Goal: Entertainment & Leisure: Browse casually

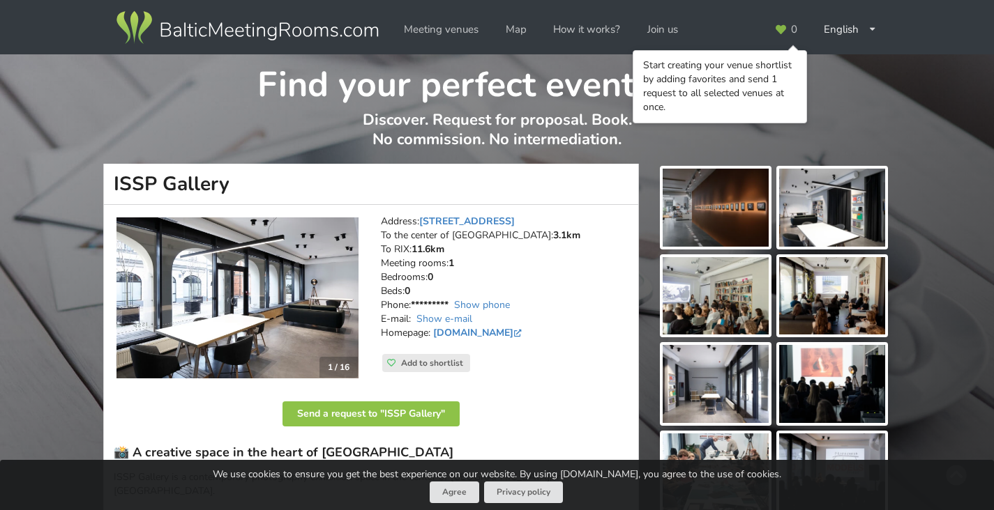
click at [821, 219] on img at bounding box center [832, 208] width 106 height 78
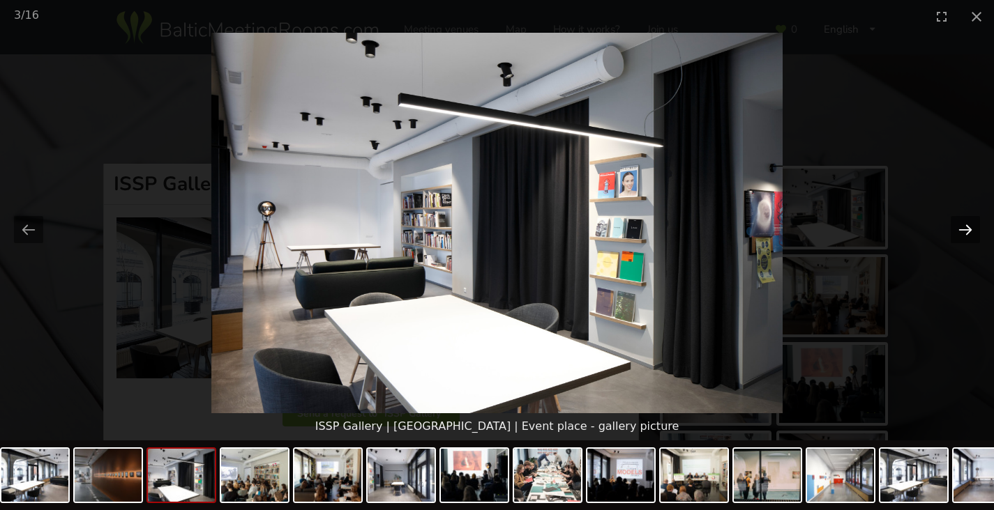
click at [968, 229] on button "Next slide" at bounding box center [964, 229] width 29 height 27
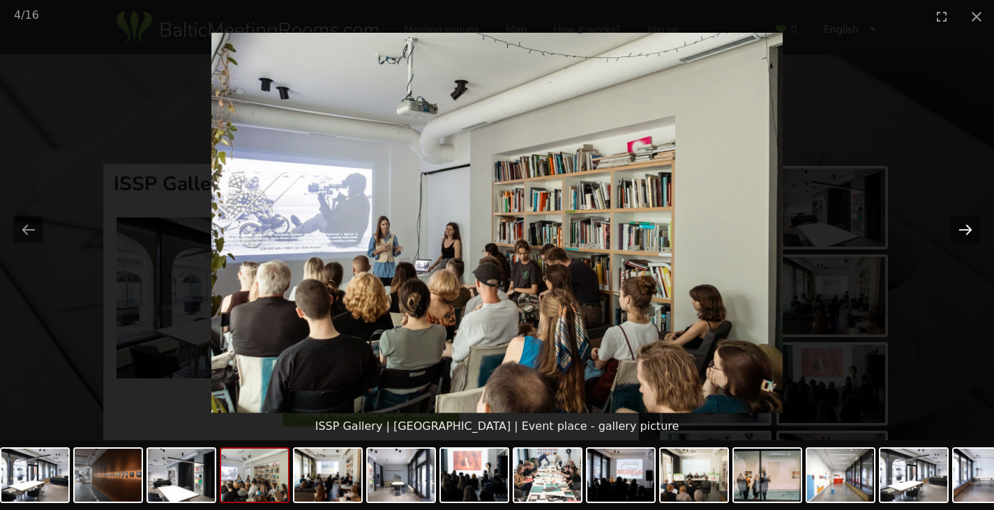
click at [968, 229] on button "Next slide" at bounding box center [964, 229] width 29 height 27
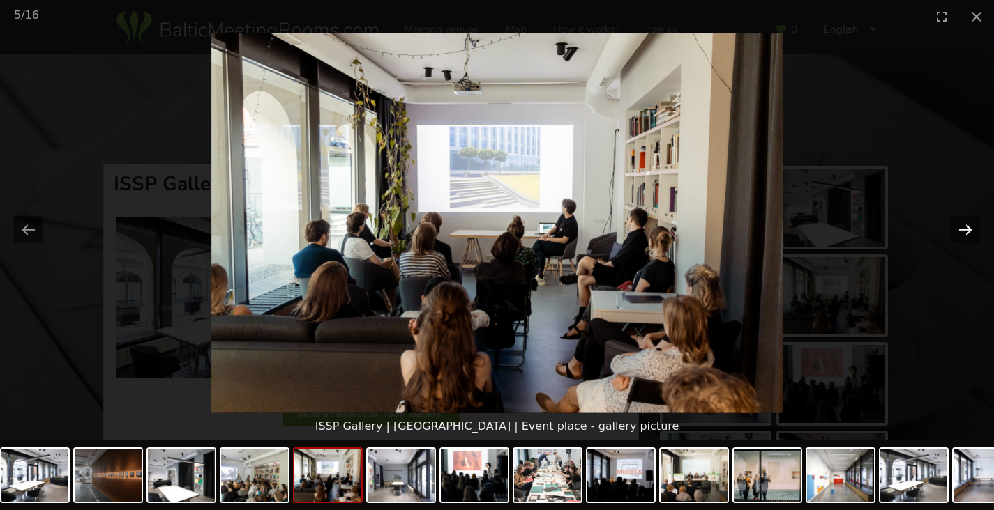
click at [968, 229] on button "Next slide" at bounding box center [964, 229] width 29 height 27
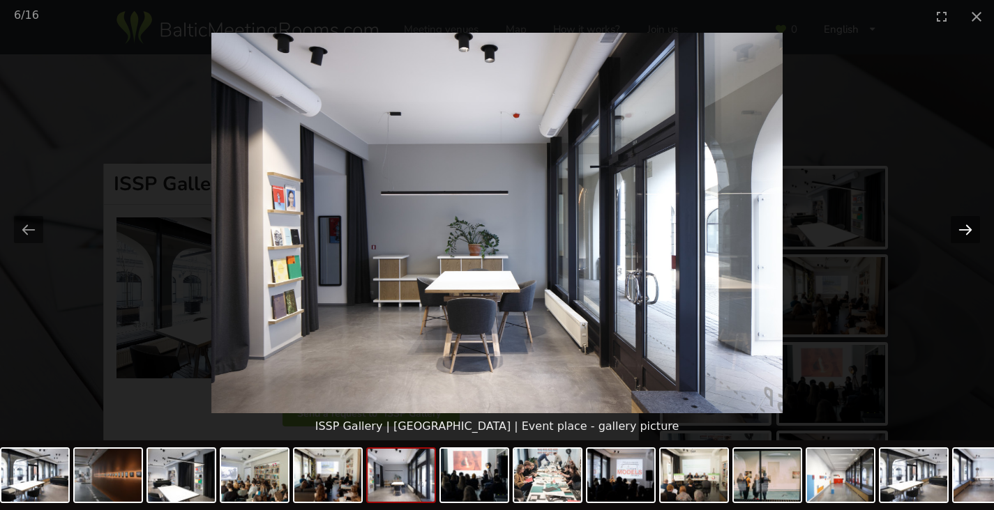
click at [968, 229] on button "Next slide" at bounding box center [964, 229] width 29 height 27
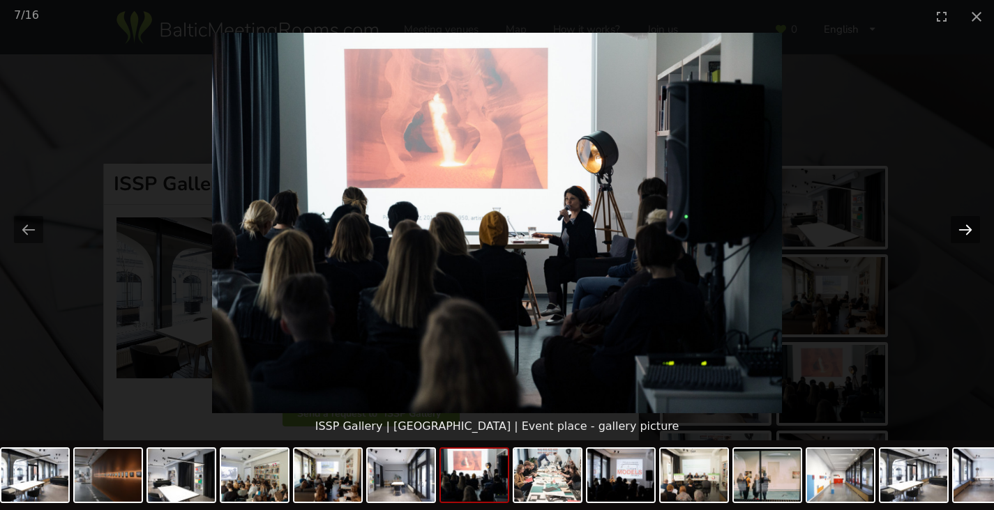
click at [968, 229] on button "Next slide" at bounding box center [964, 229] width 29 height 27
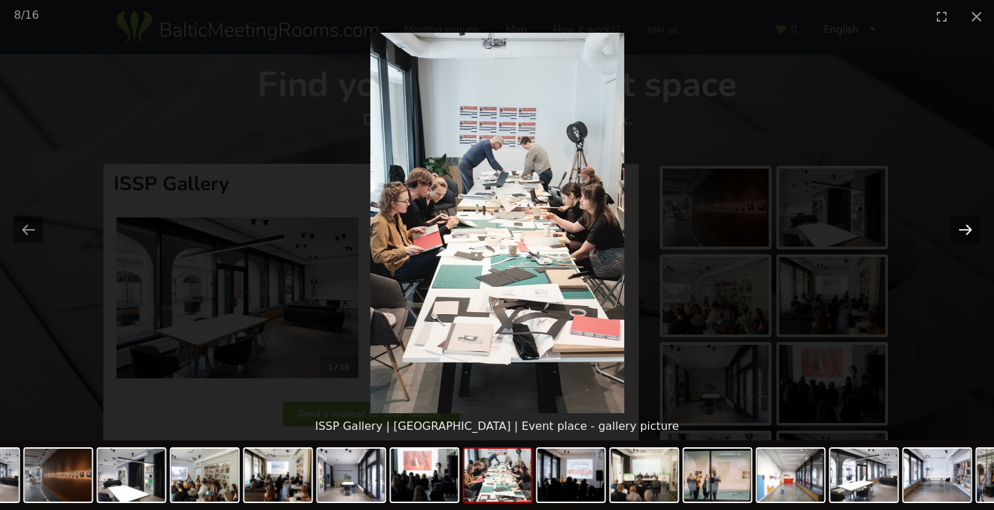
click at [968, 229] on button "Next slide" at bounding box center [964, 229] width 29 height 27
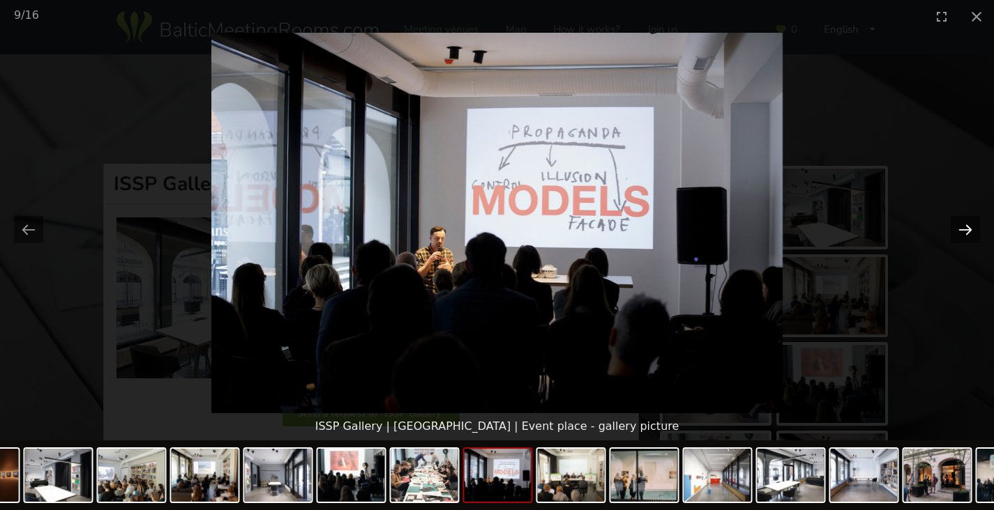
click at [968, 229] on button "Next slide" at bounding box center [964, 229] width 29 height 27
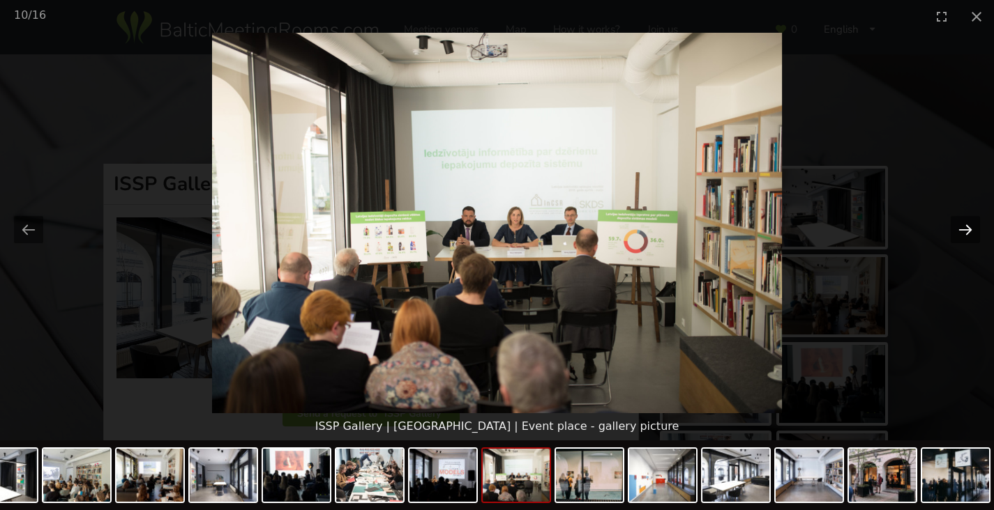
click at [968, 229] on button "Next slide" at bounding box center [964, 229] width 29 height 27
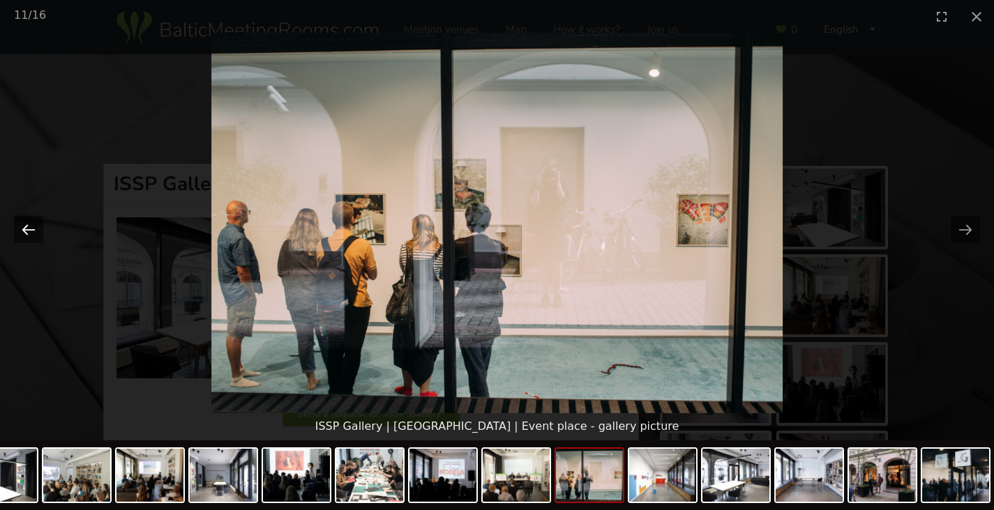
click at [30, 227] on button "Previous slide" at bounding box center [28, 229] width 29 height 27
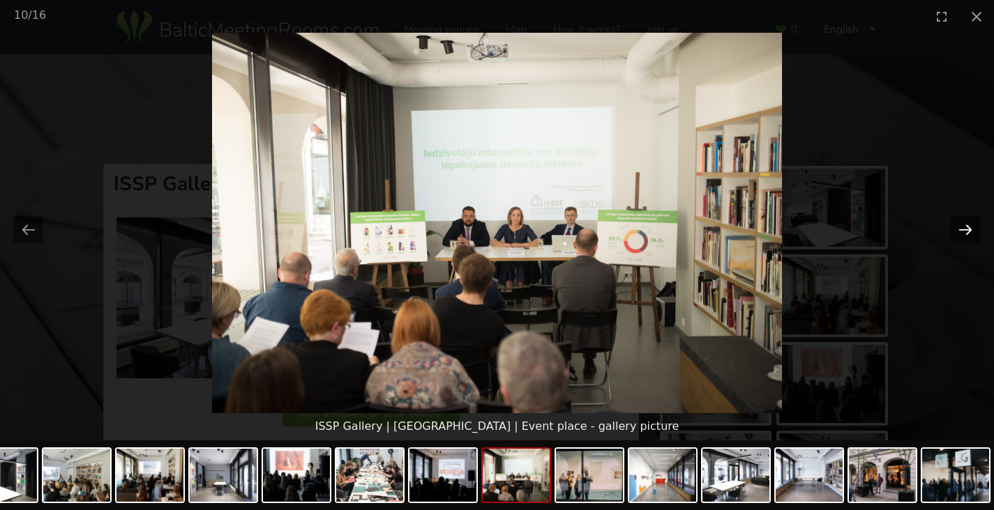
click at [961, 230] on button "Next slide" at bounding box center [964, 229] width 29 height 27
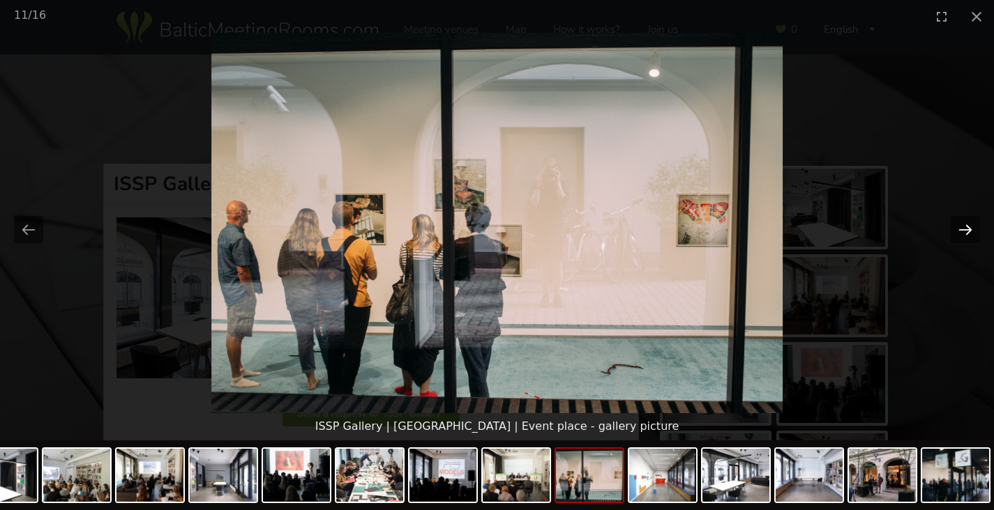
click at [960, 229] on button "Next slide" at bounding box center [964, 229] width 29 height 27
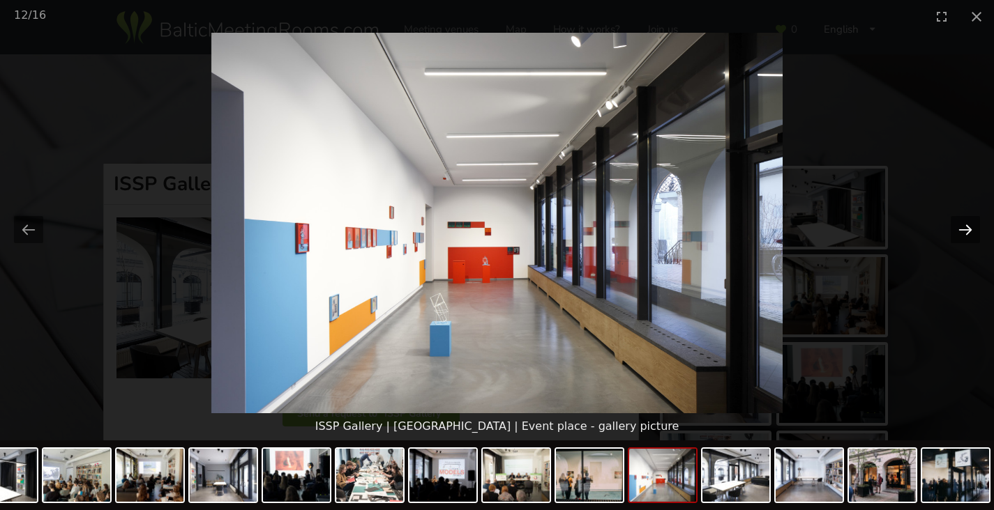
click at [960, 229] on button "Next slide" at bounding box center [964, 229] width 29 height 27
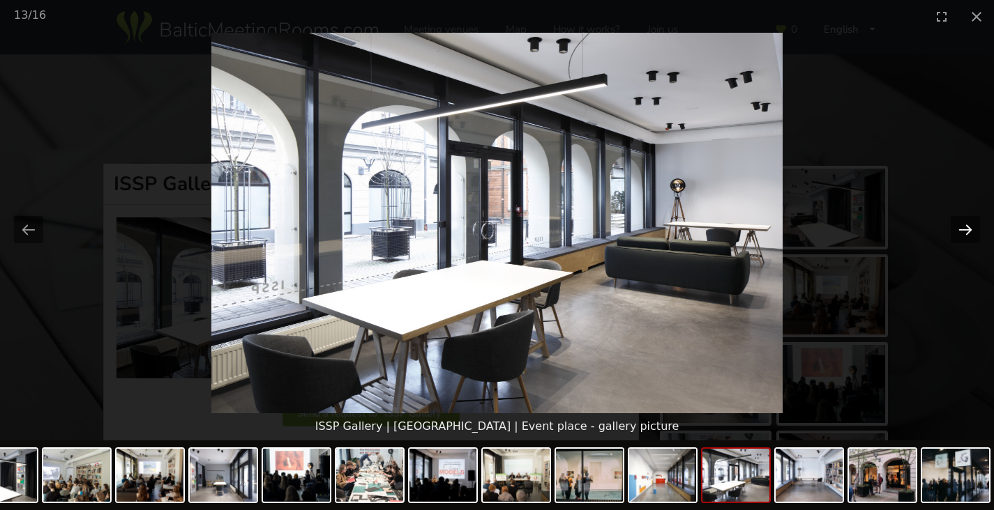
click at [960, 229] on button "Next slide" at bounding box center [964, 229] width 29 height 27
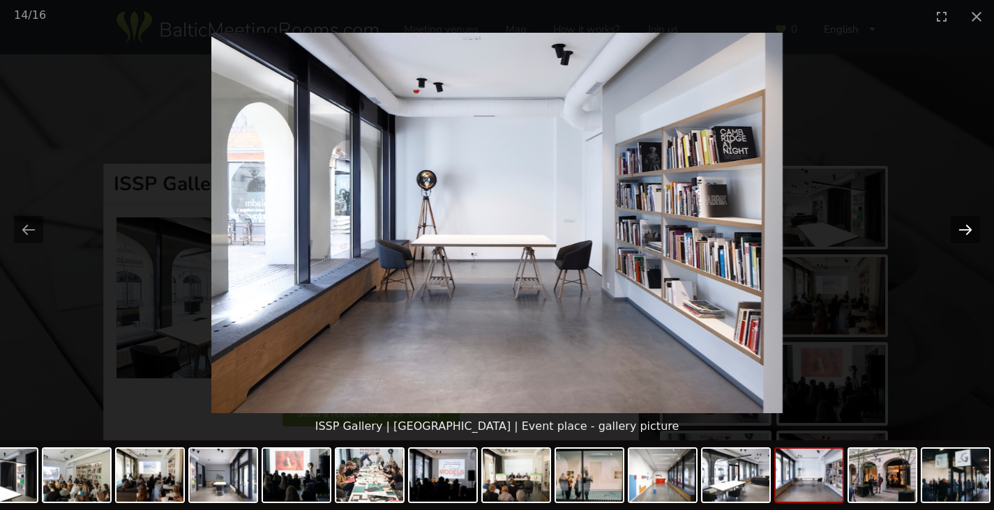
click at [960, 229] on button "Next slide" at bounding box center [964, 229] width 29 height 27
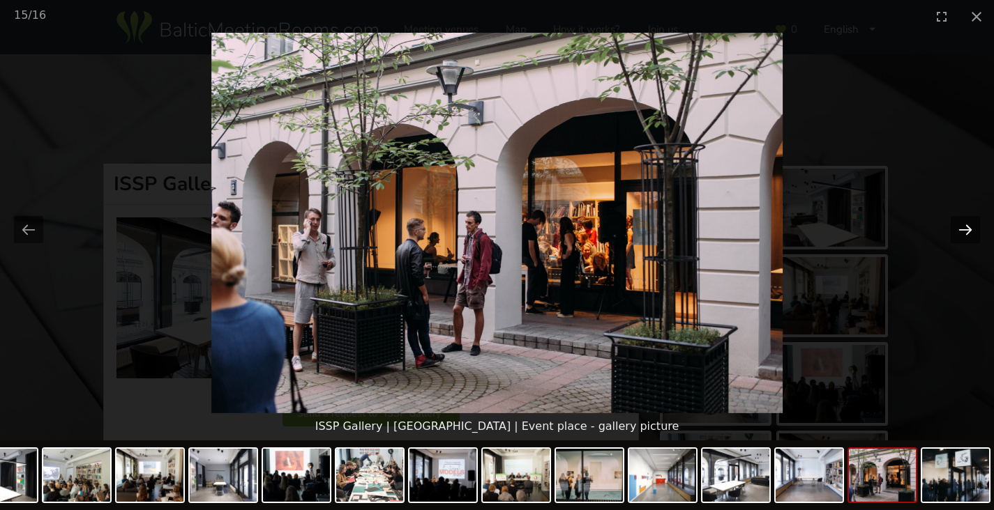
click at [960, 229] on button "Next slide" at bounding box center [964, 229] width 29 height 27
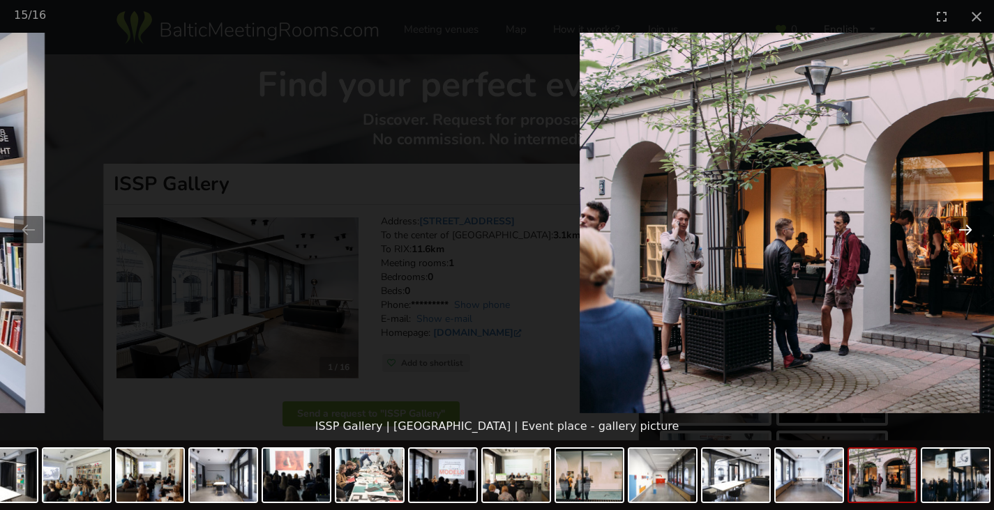
click at [964, 232] on button "Next slide" at bounding box center [964, 229] width 29 height 27
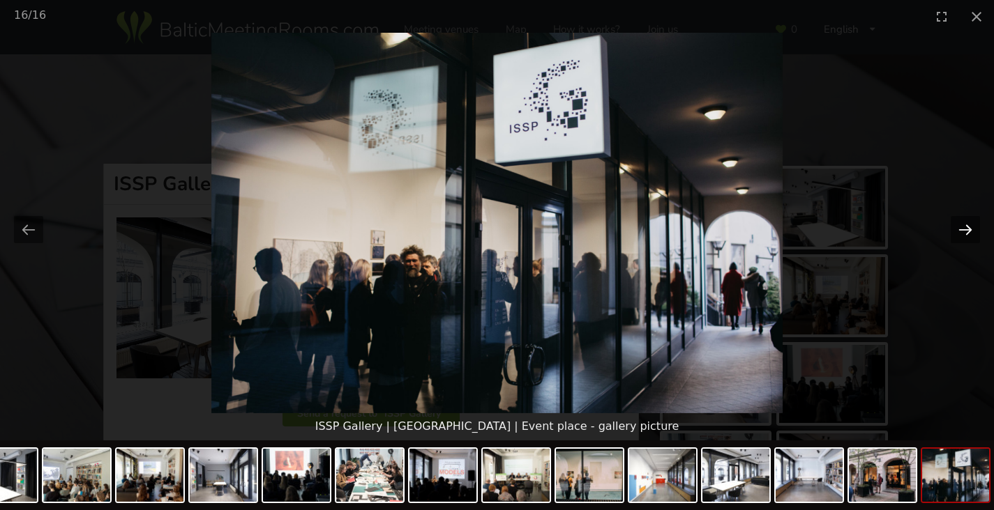
click at [964, 232] on button "Next slide" at bounding box center [964, 229] width 29 height 27
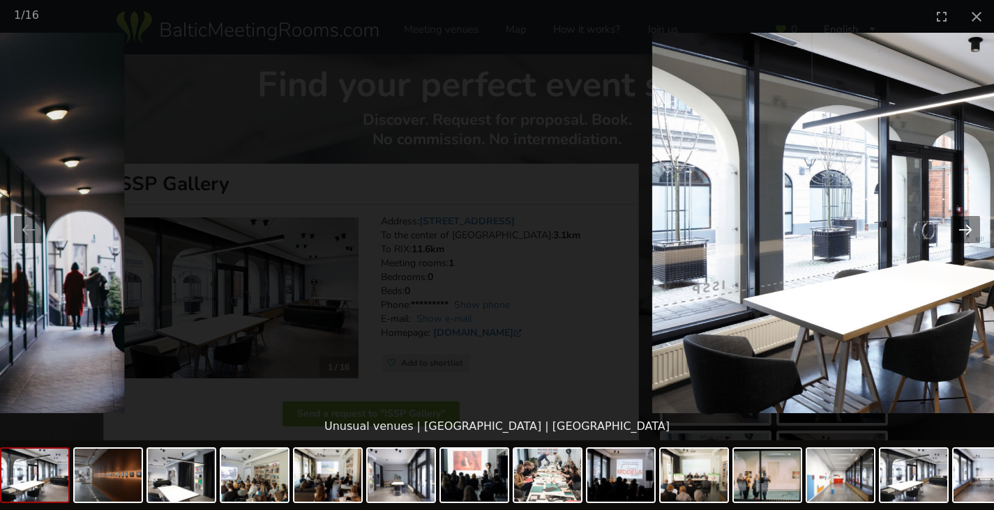
click at [963, 232] on button "Next slide" at bounding box center [964, 229] width 29 height 27
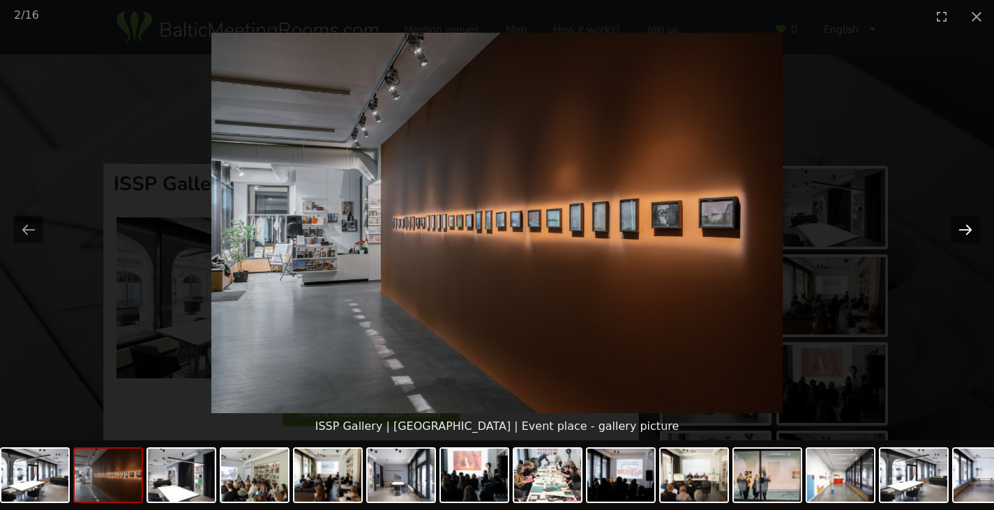
click at [962, 230] on button "Next slide" at bounding box center [964, 229] width 29 height 27
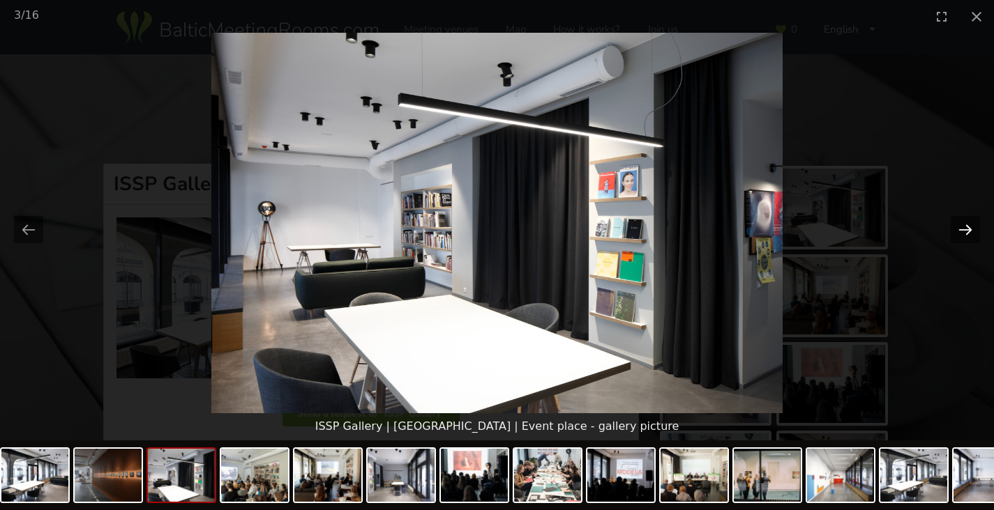
click at [962, 229] on button "Next slide" at bounding box center [964, 229] width 29 height 27
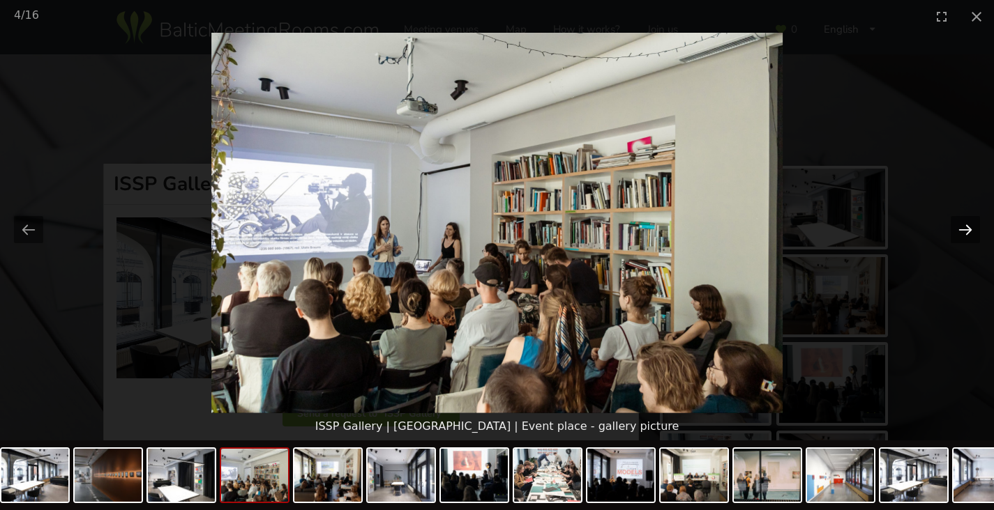
click at [962, 229] on button "Next slide" at bounding box center [964, 229] width 29 height 27
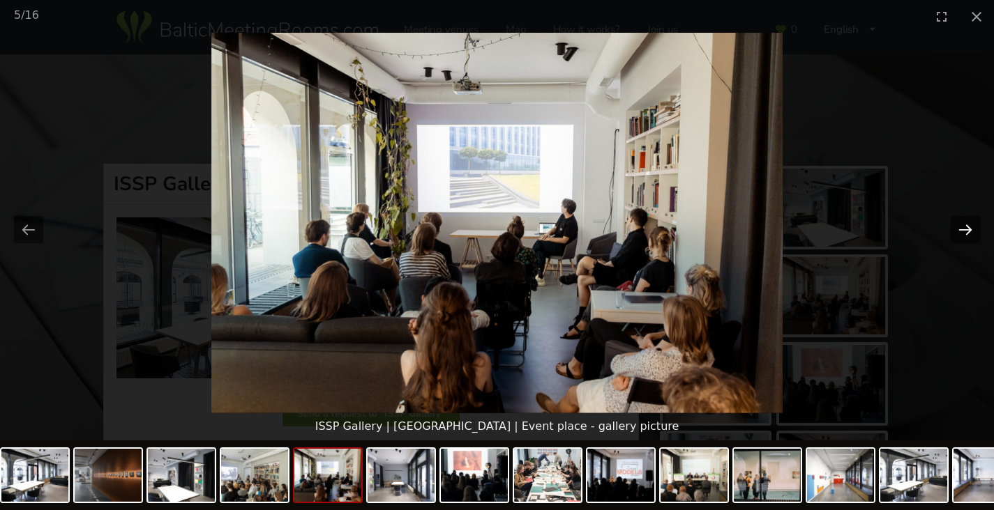
click at [962, 229] on button "Next slide" at bounding box center [964, 229] width 29 height 27
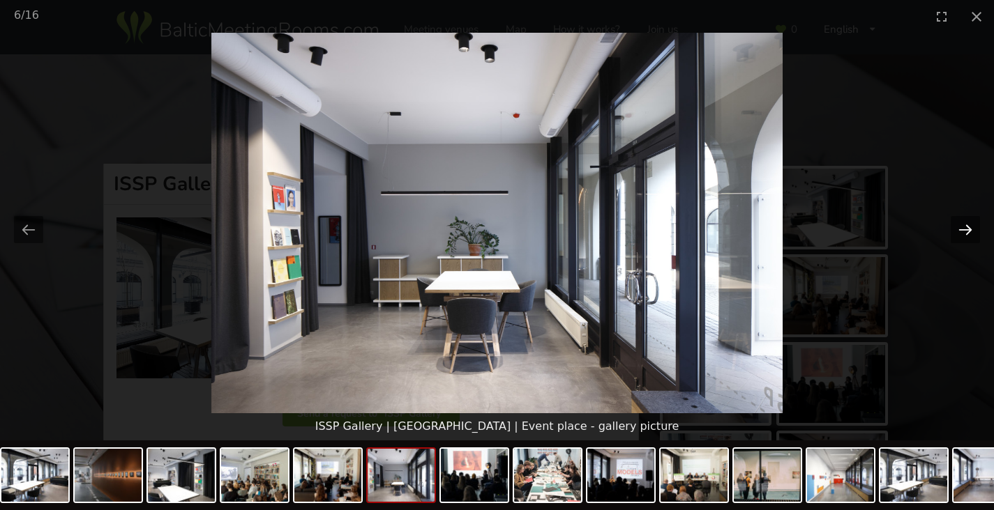
click at [962, 229] on button "Next slide" at bounding box center [964, 229] width 29 height 27
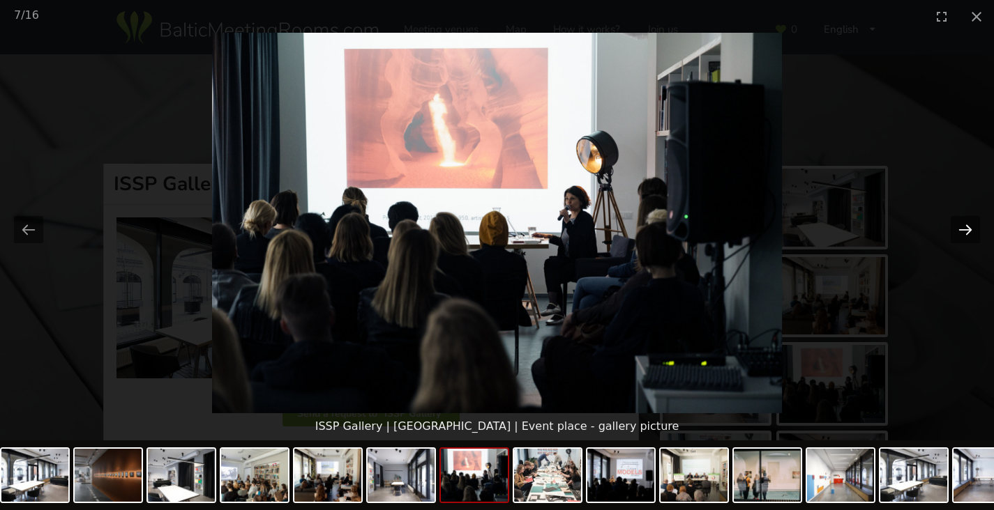
click at [962, 229] on button "Next slide" at bounding box center [964, 229] width 29 height 27
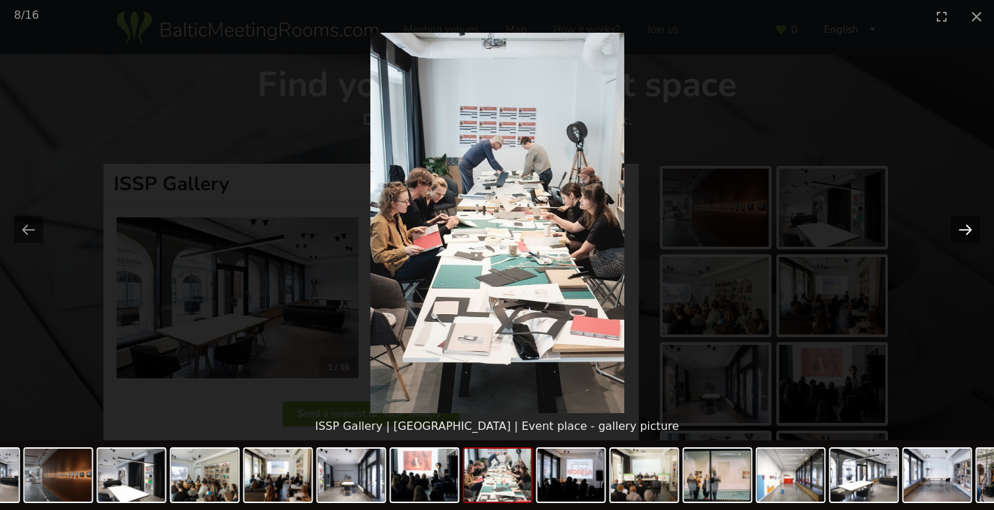
click at [962, 229] on button "Next slide" at bounding box center [964, 229] width 29 height 27
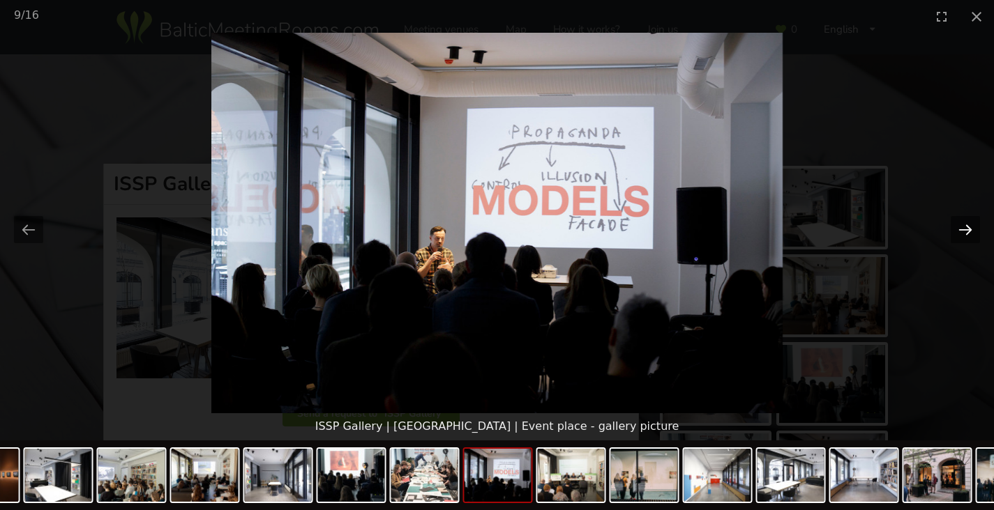
click at [962, 228] on button "Next slide" at bounding box center [964, 229] width 29 height 27
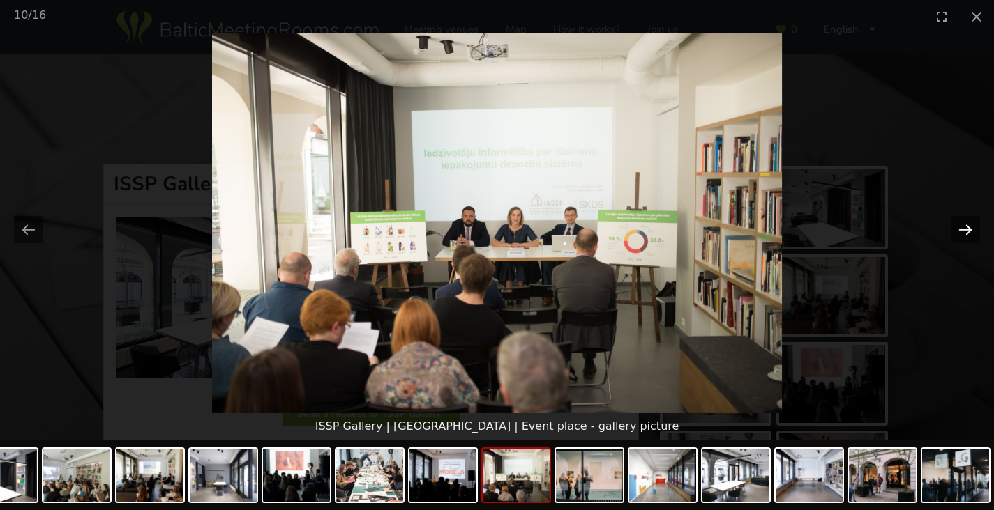
click at [962, 229] on button "Next slide" at bounding box center [964, 229] width 29 height 27
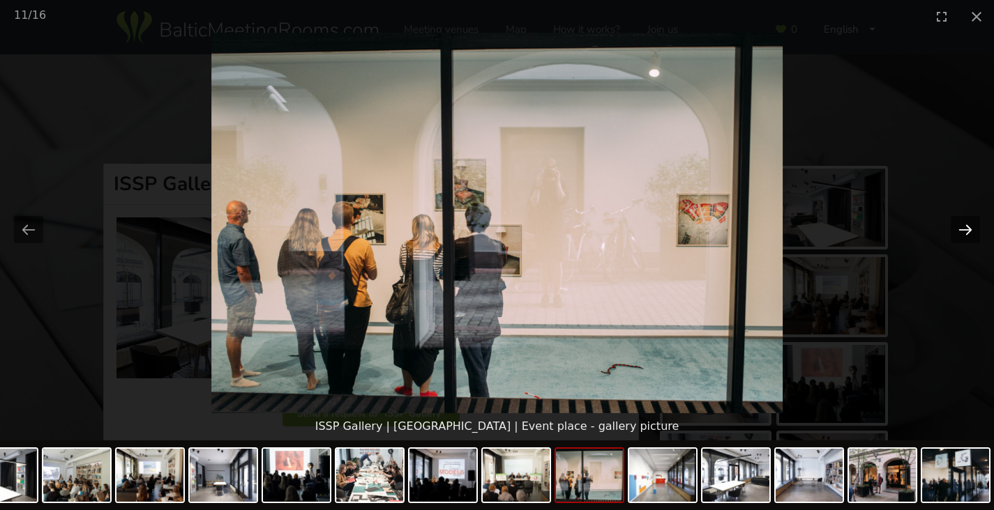
click at [962, 228] on button "Next slide" at bounding box center [964, 229] width 29 height 27
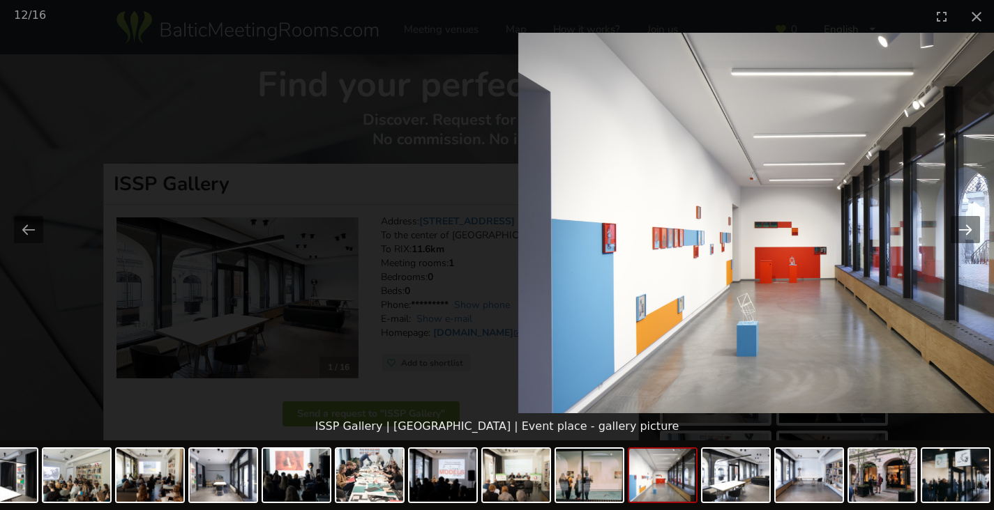
click at [967, 232] on button "Next slide" at bounding box center [964, 229] width 29 height 27
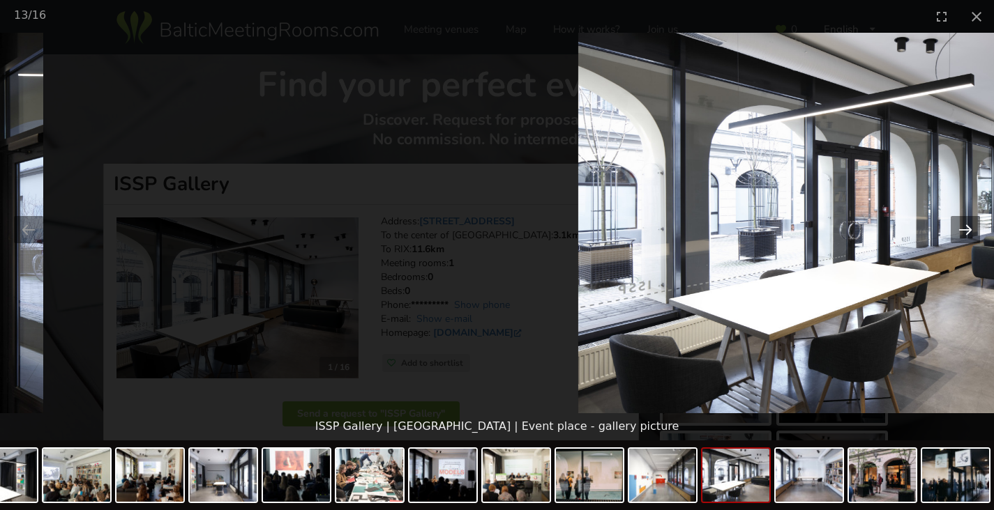
click at [964, 235] on button "Next slide" at bounding box center [964, 229] width 29 height 27
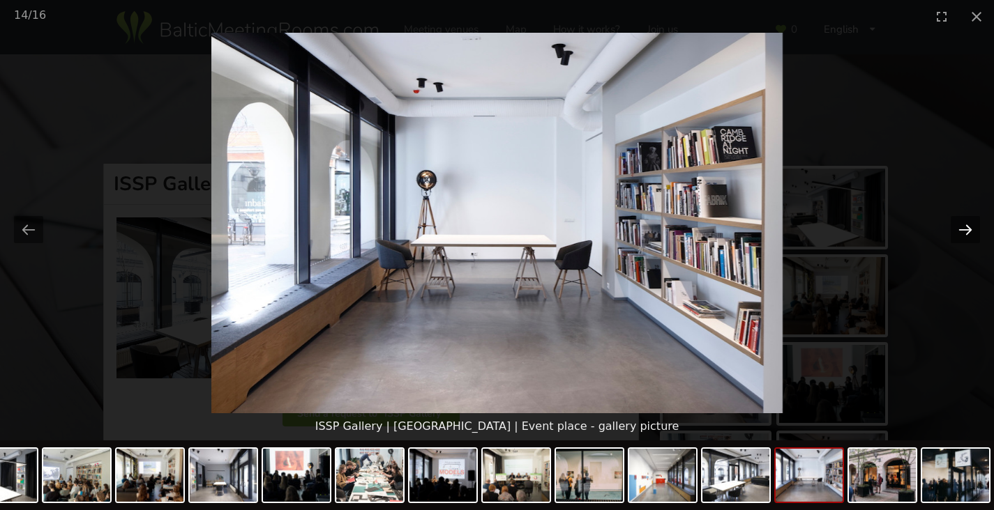
click at [963, 233] on button "Next slide" at bounding box center [964, 229] width 29 height 27
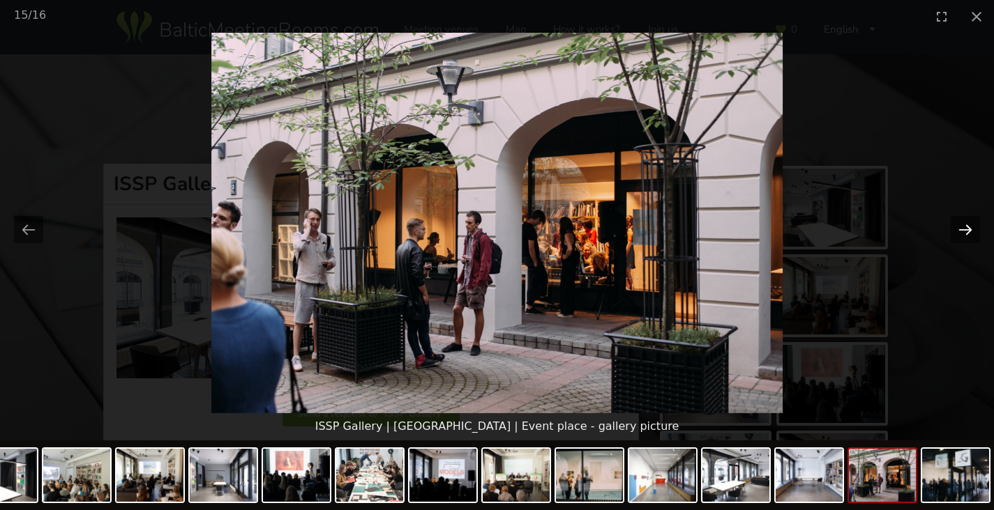
click at [963, 233] on button "Next slide" at bounding box center [964, 229] width 29 height 27
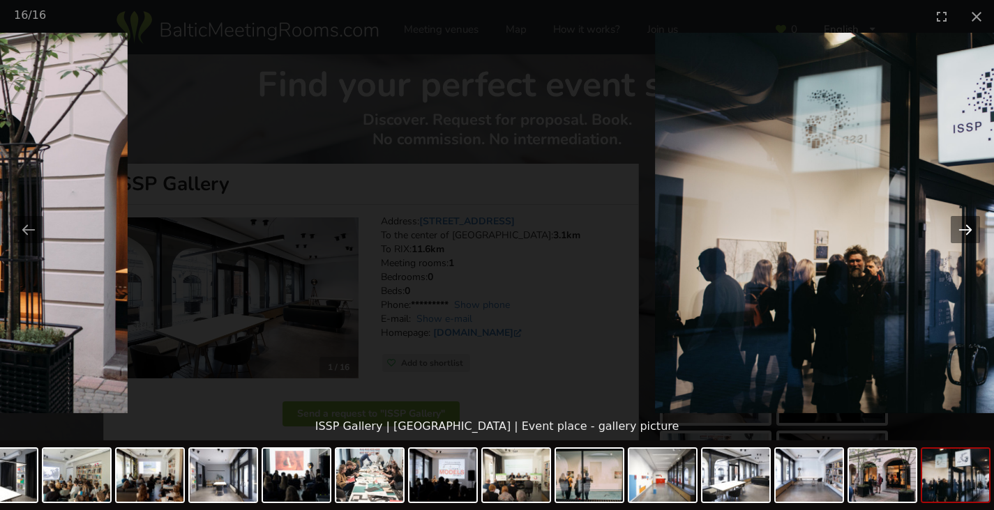
click at [964, 228] on button "Next slide" at bounding box center [964, 229] width 29 height 27
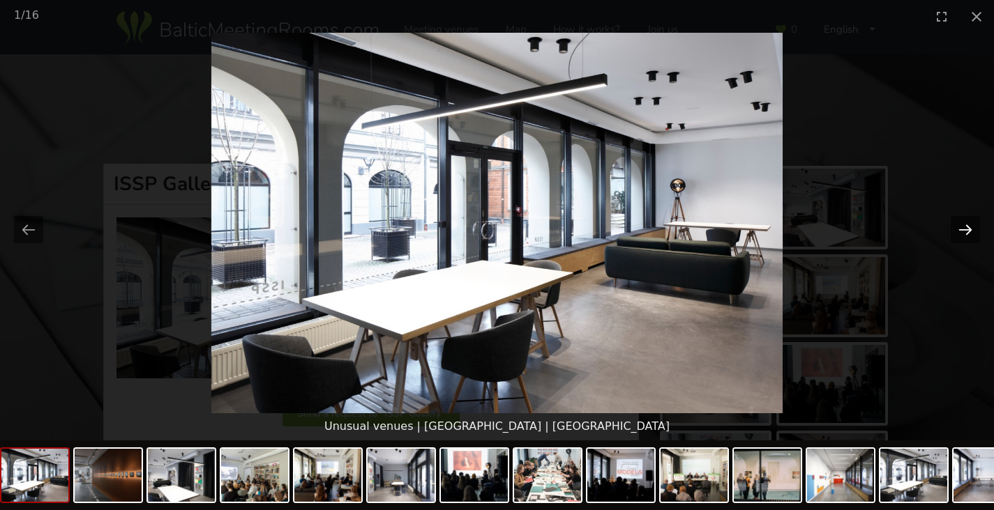
click at [964, 228] on button "Next slide" at bounding box center [964, 229] width 29 height 27
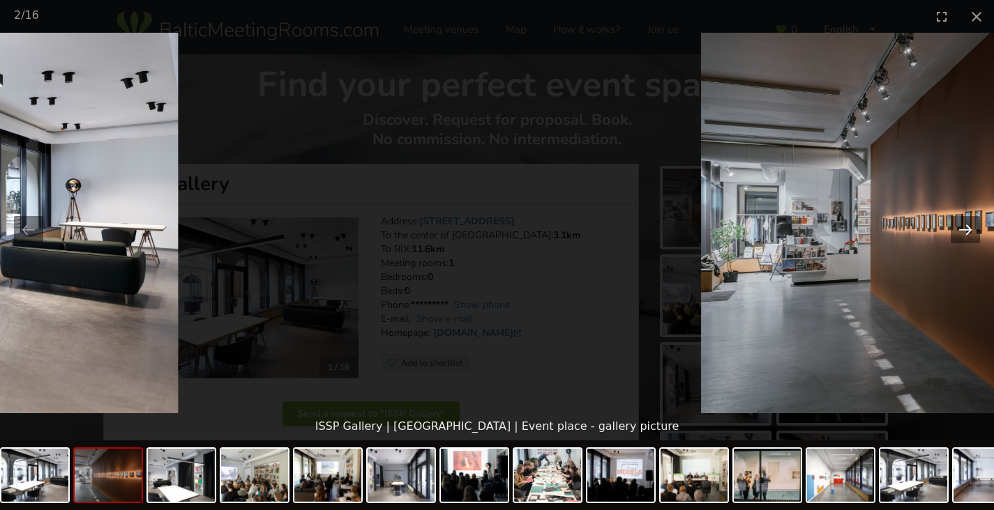
click at [969, 235] on button "Next slide" at bounding box center [964, 229] width 29 height 27
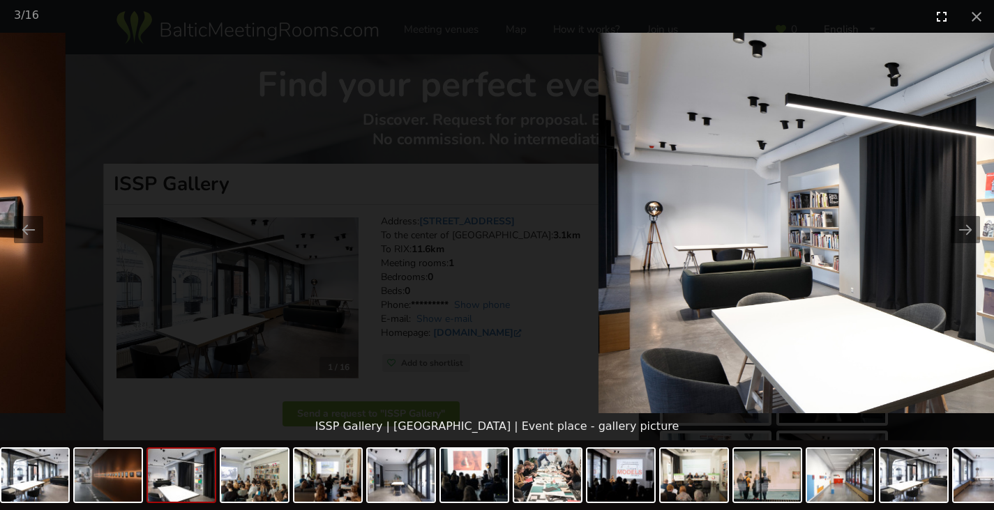
click at [976, 13] on button "Close gallery" at bounding box center [976, 16] width 35 height 33
